Goal: Navigation & Orientation: Find specific page/section

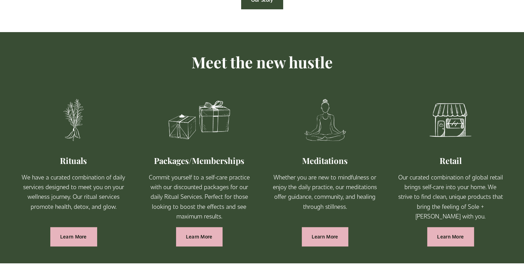
scroll to position [379, 0]
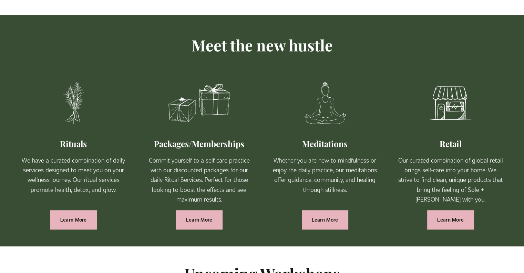
click at [453, 178] on p "Our curated combination of global retail brings self-care into your home. We st…" at bounding box center [450, 179] width 105 height 49
click at [453, 219] on link "Learn More" at bounding box center [450, 219] width 47 height 19
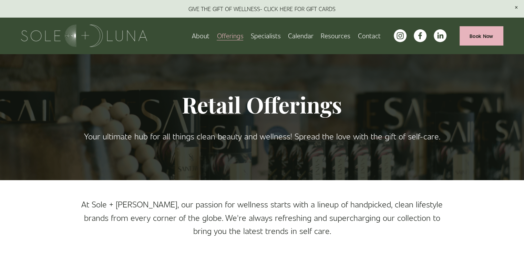
click at [65, 39] on img at bounding box center [84, 35] width 126 height 22
